Goal: Task Accomplishment & Management: Manage account settings

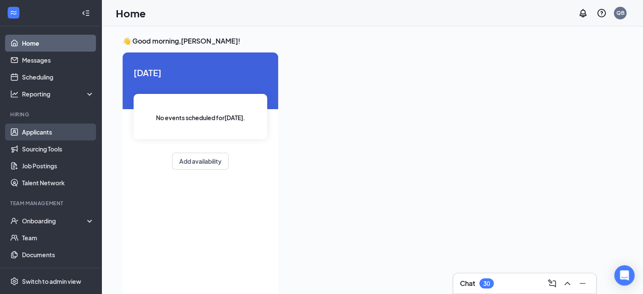
click at [47, 131] on link "Applicants" at bounding box center [58, 131] width 72 height 17
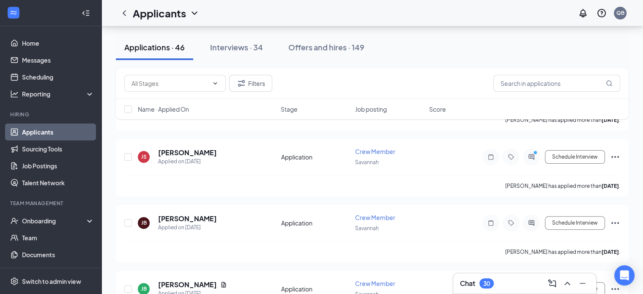
scroll to position [200, 0]
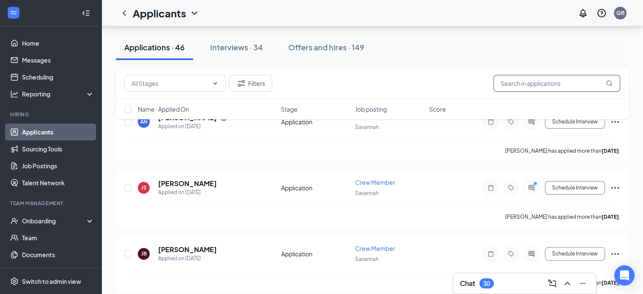
click at [553, 80] on input "text" at bounding box center [557, 83] width 127 height 17
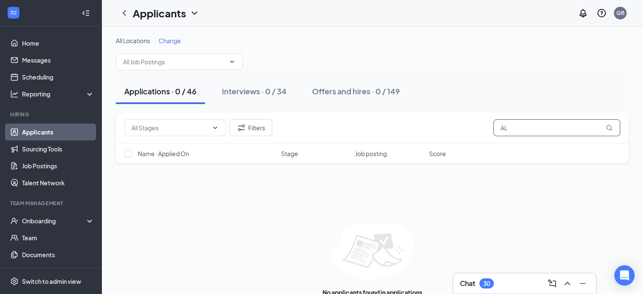
type input "A"
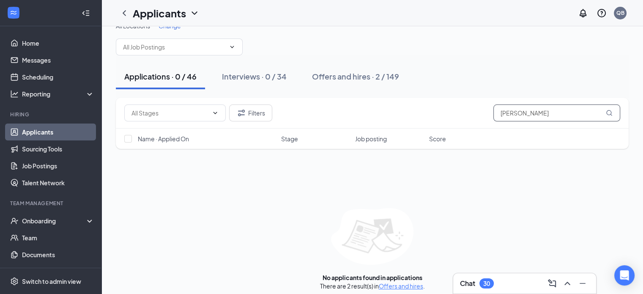
scroll to position [14, 0]
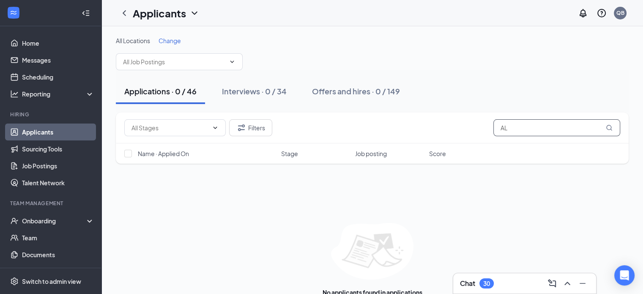
type input "A"
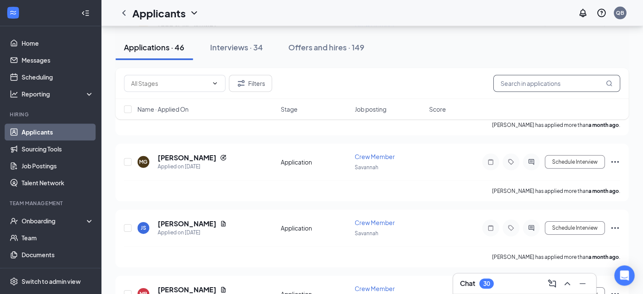
scroll to position [2869, 0]
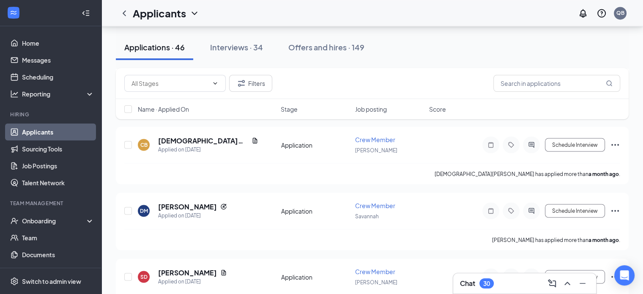
scroll to position [1454, 0]
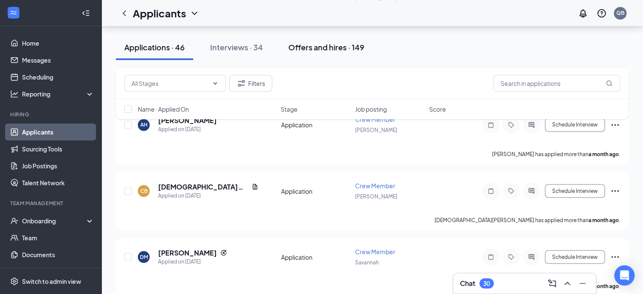
click at [330, 49] on div "Offers and hires · 149" at bounding box center [326, 47] width 76 height 11
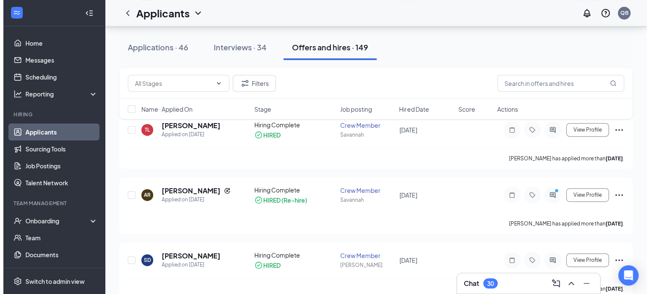
scroll to position [381, 0]
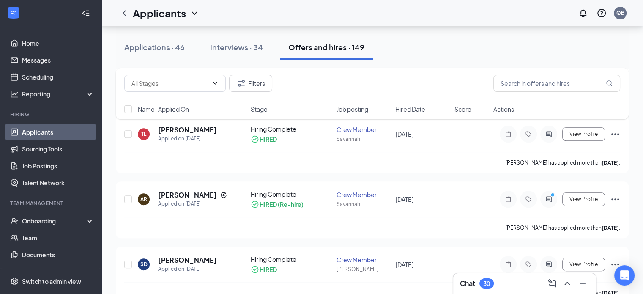
click at [550, 196] on icon "PrimaryDot" at bounding box center [554, 195] width 10 height 7
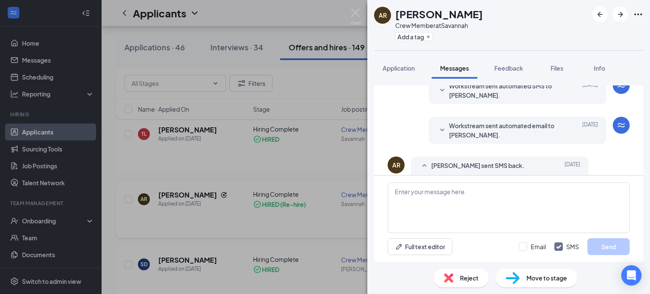
scroll to position [243, 0]
